Goal: Information Seeking & Learning: Learn about a topic

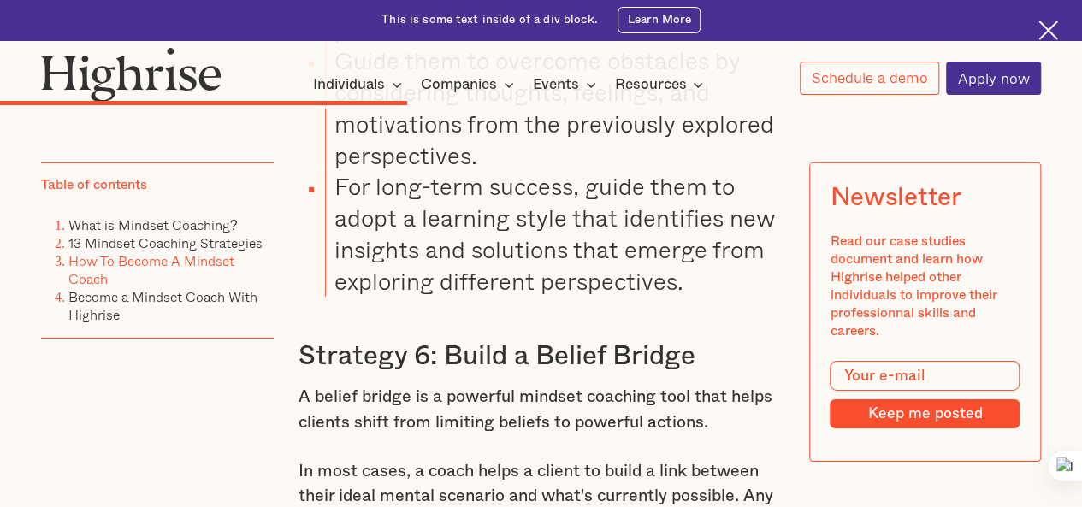
scroll to position [9294, 0]
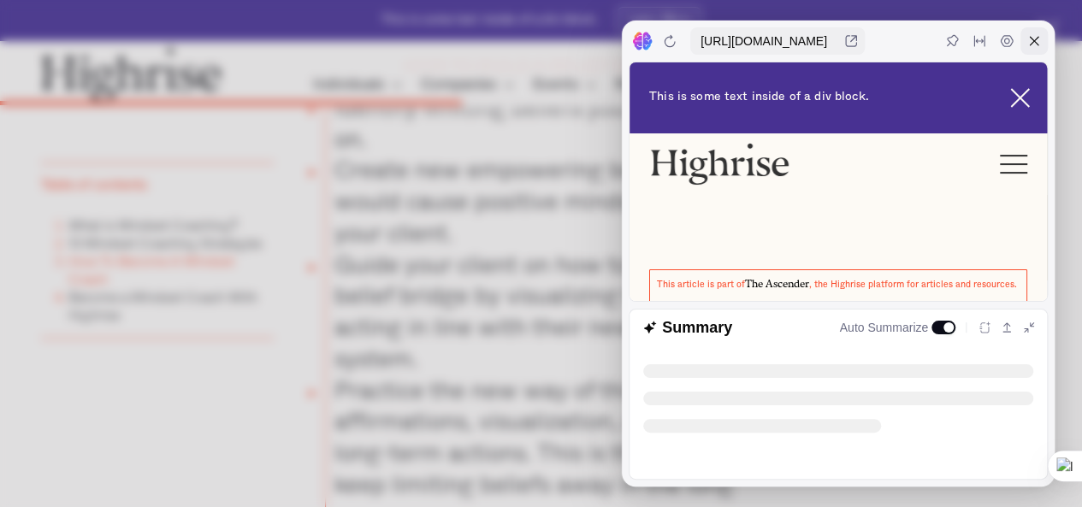
scroll to position [0, 0]
click at [1033, 32] on div at bounding box center [1033, 40] width 27 height 27
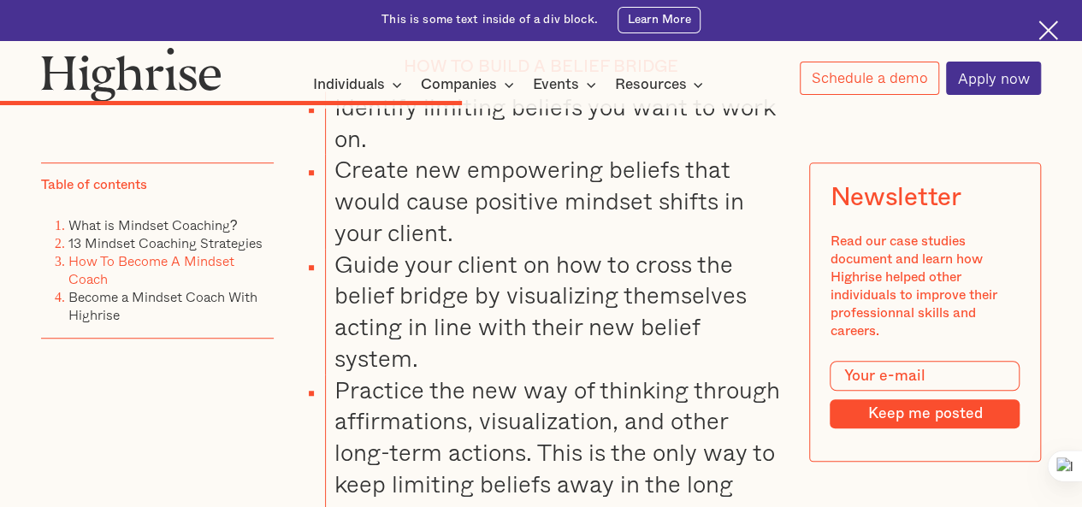
drag, startPoint x: 778, startPoint y: 164, endPoint x: 587, endPoint y: 194, distance: 193.0
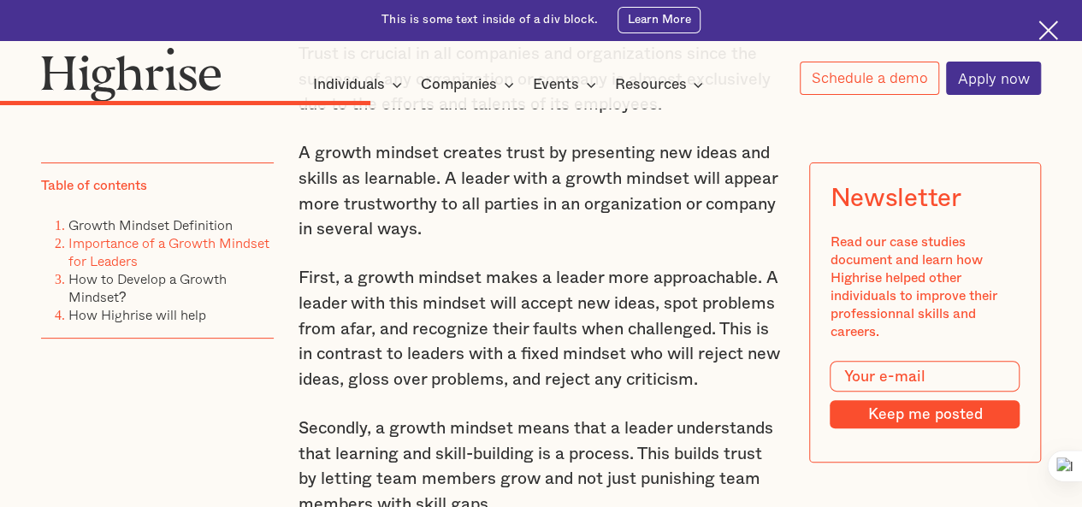
scroll to position [3318, 0]
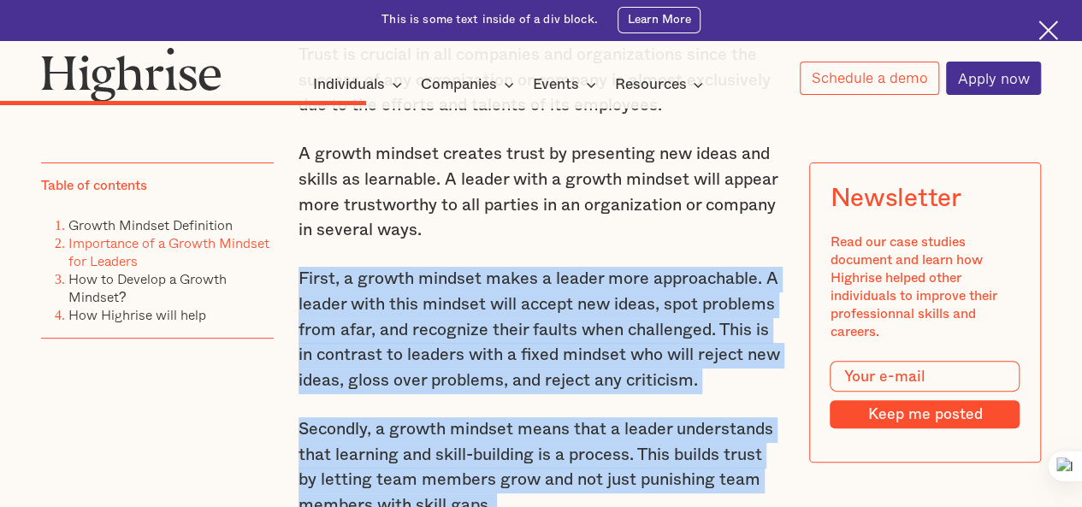
drag, startPoint x: 293, startPoint y: 165, endPoint x: 796, endPoint y: 459, distance: 582.5
click at [754, 481] on icon at bounding box center [758, 485] width 12 height 12
